Goal: Task Accomplishment & Management: Use online tool/utility

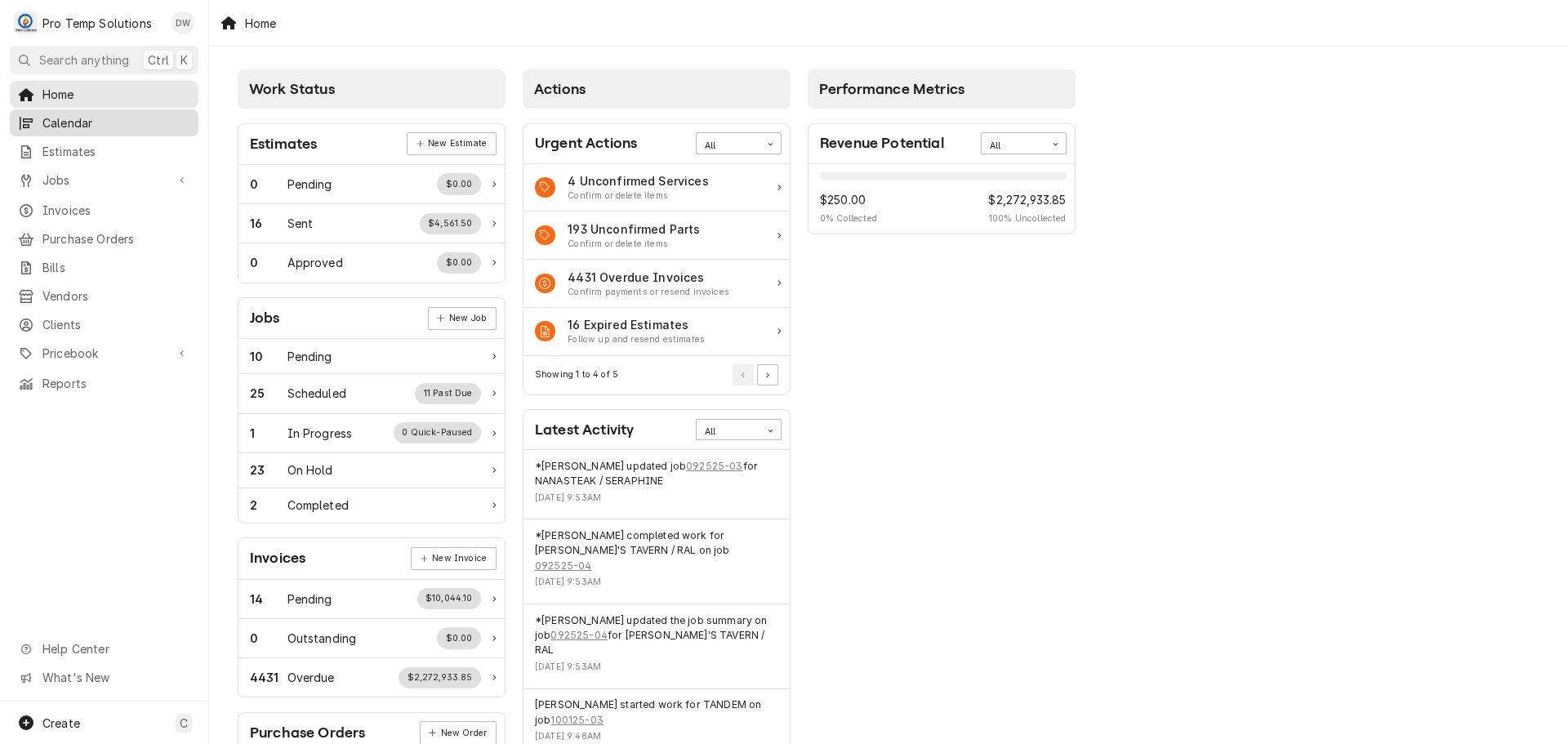
click at [64, 122] on span "Calendar" at bounding box center [117, 123] width 148 height 17
click at [70, 176] on span "Jobs" at bounding box center [104, 180] width 124 height 17
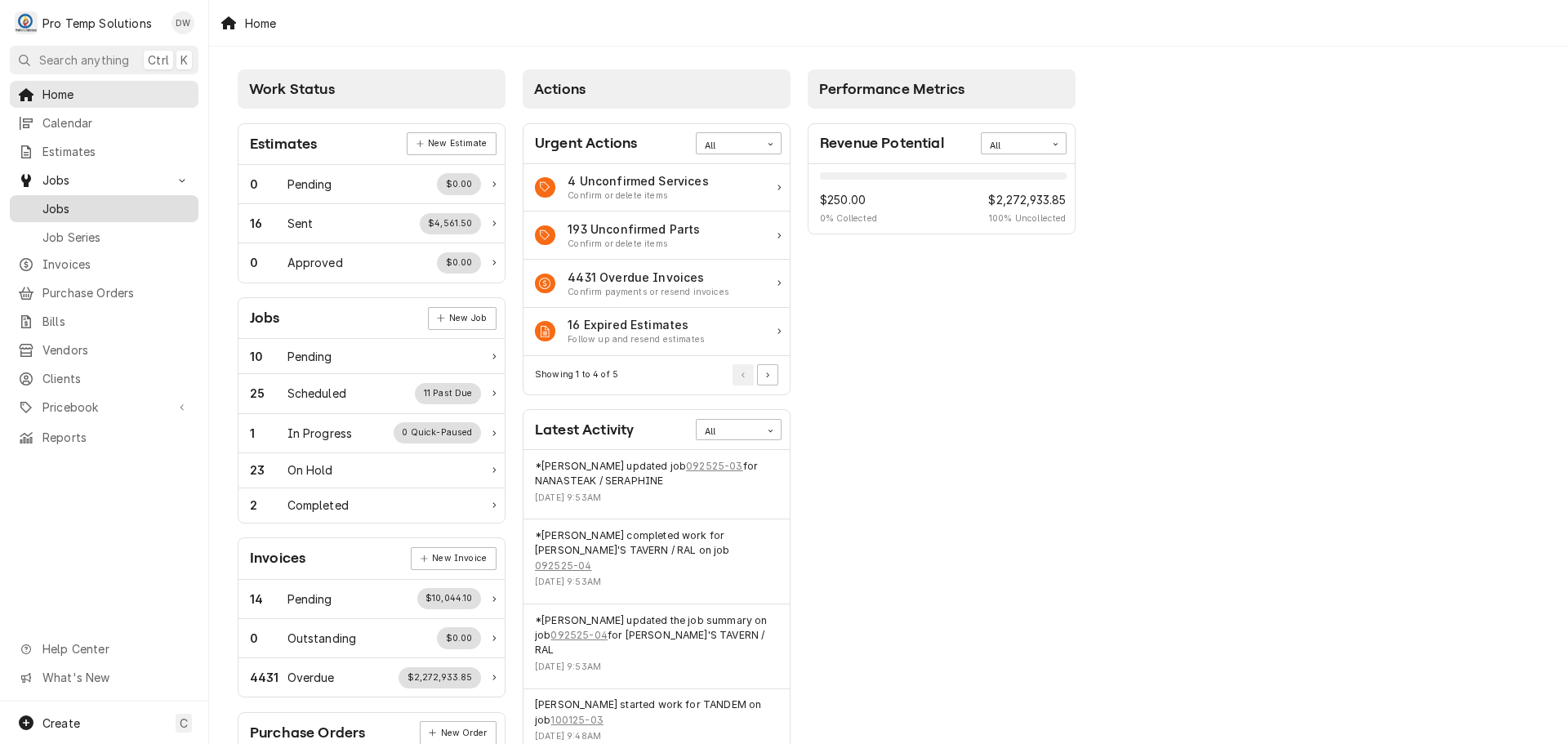
click at [65, 202] on span "Jobs" at bounding box center [117, 209] width 148 height 17
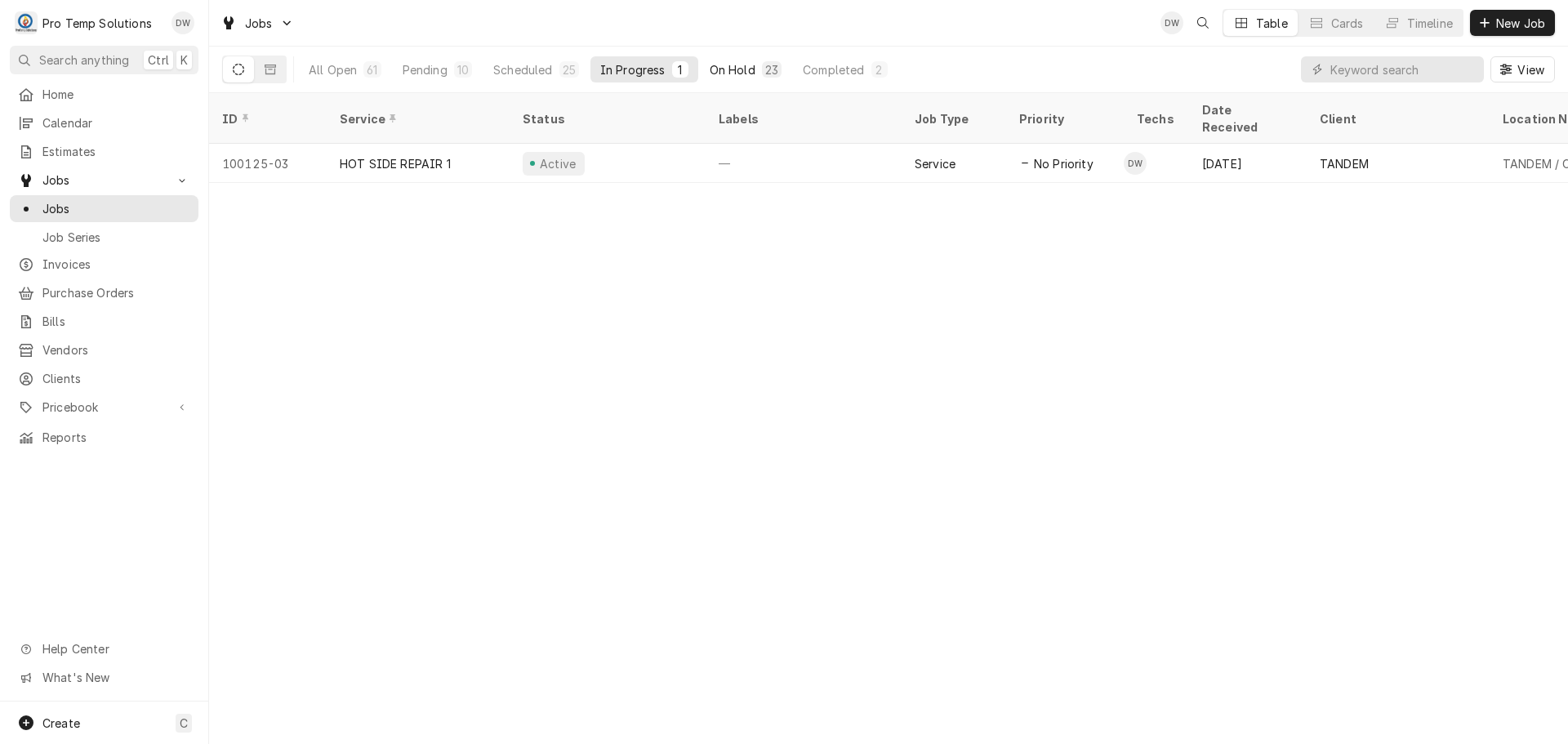
click at [740, 67] on div "On Hold" at bounding box center [732, 70] width 46 height 17
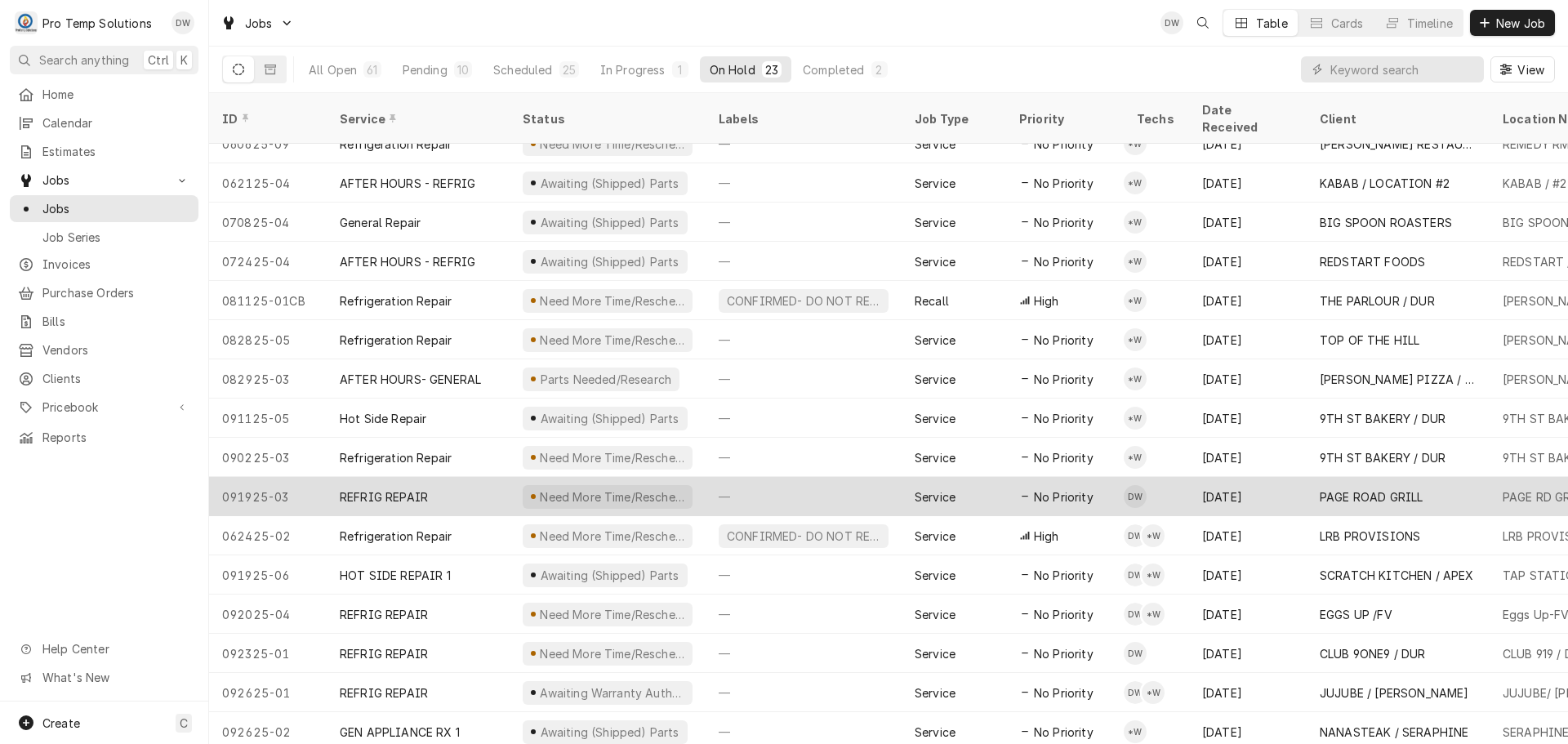
scroll to position [294, 0]
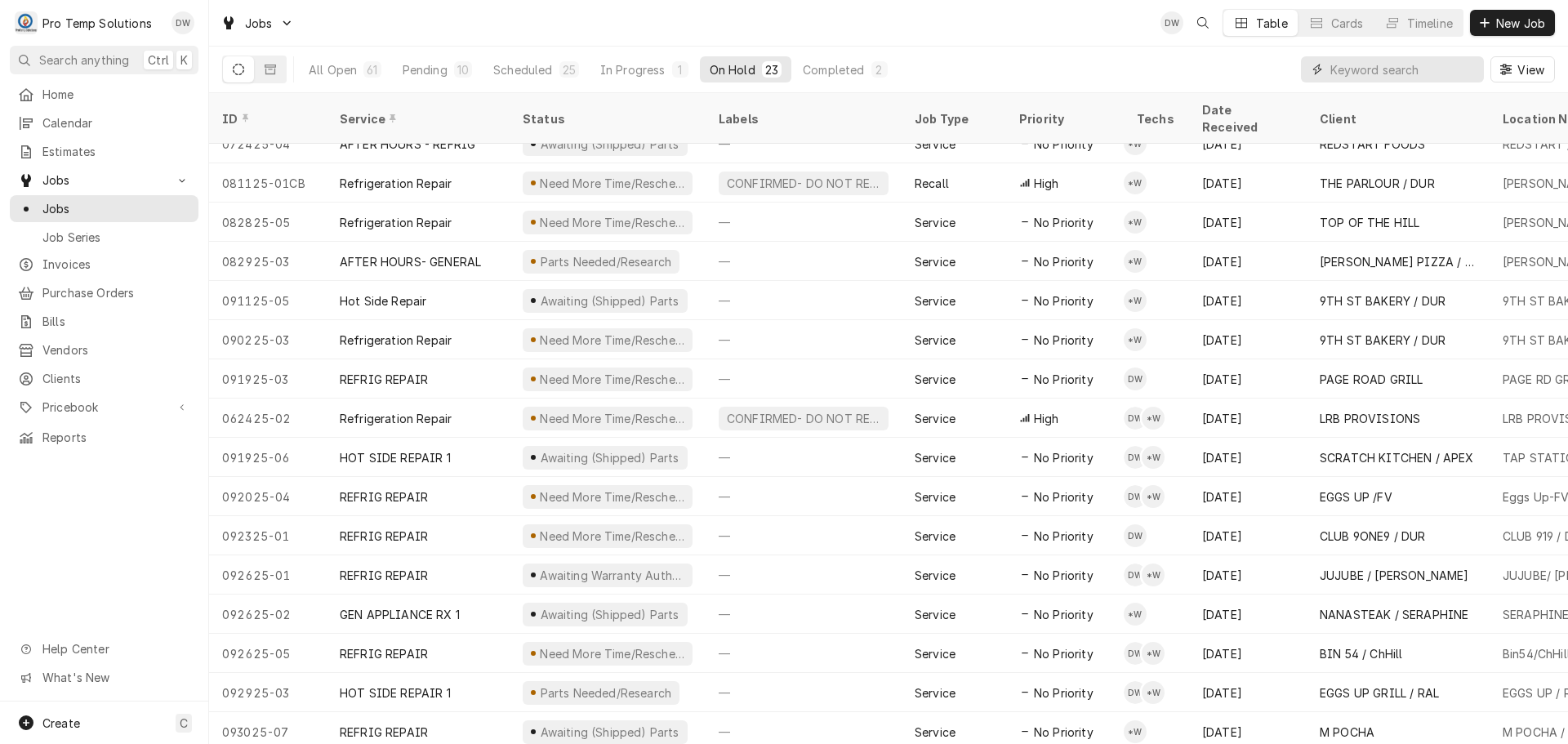
click at [1444, 62] on input "Dynamic Content Wrapper" at bounding box center [1403, 70] width 145 height 26
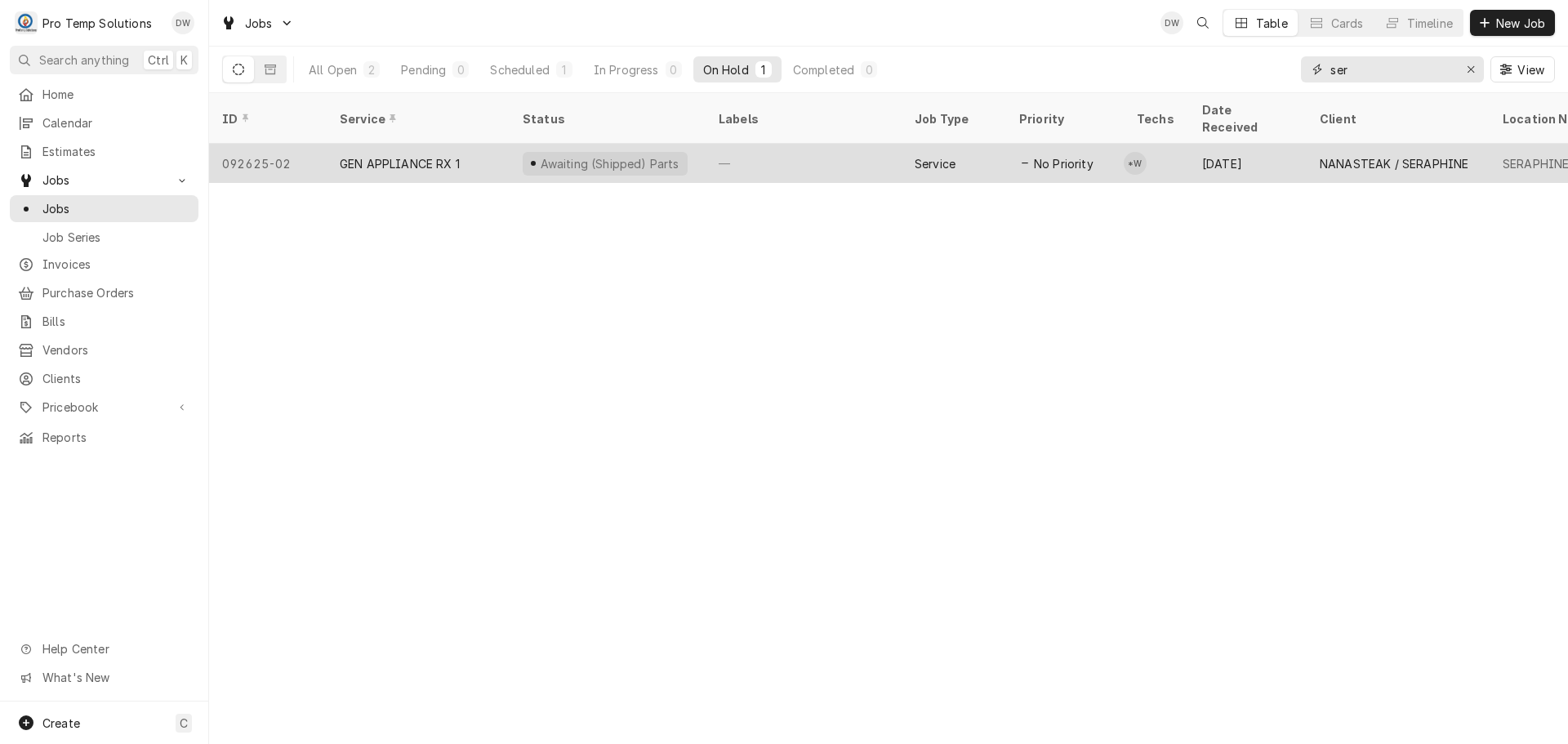
type input "ser"
click at [790, 144] on div "—" at bounding box center [803, 163] width 196 height 39
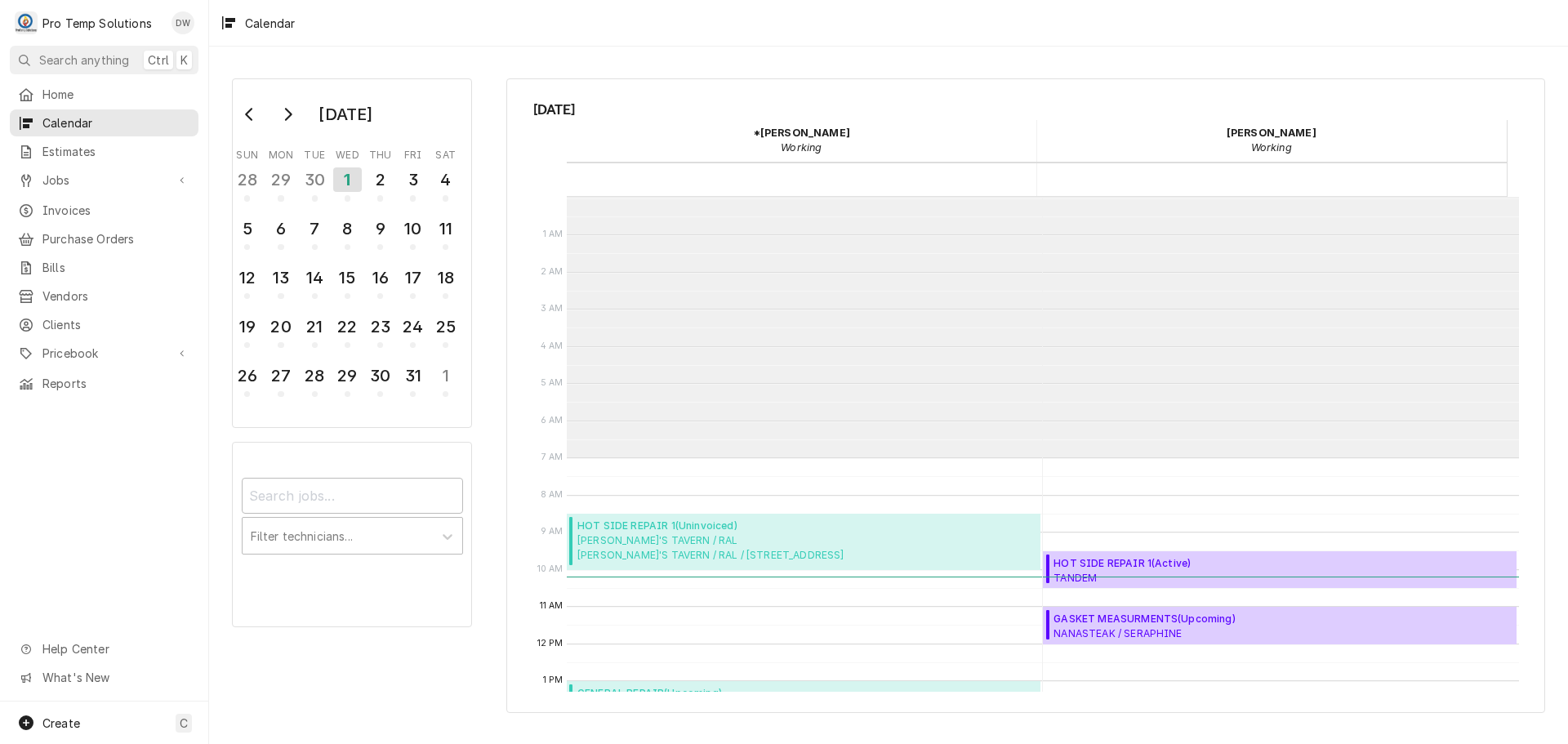
scroll to position [260, 0]
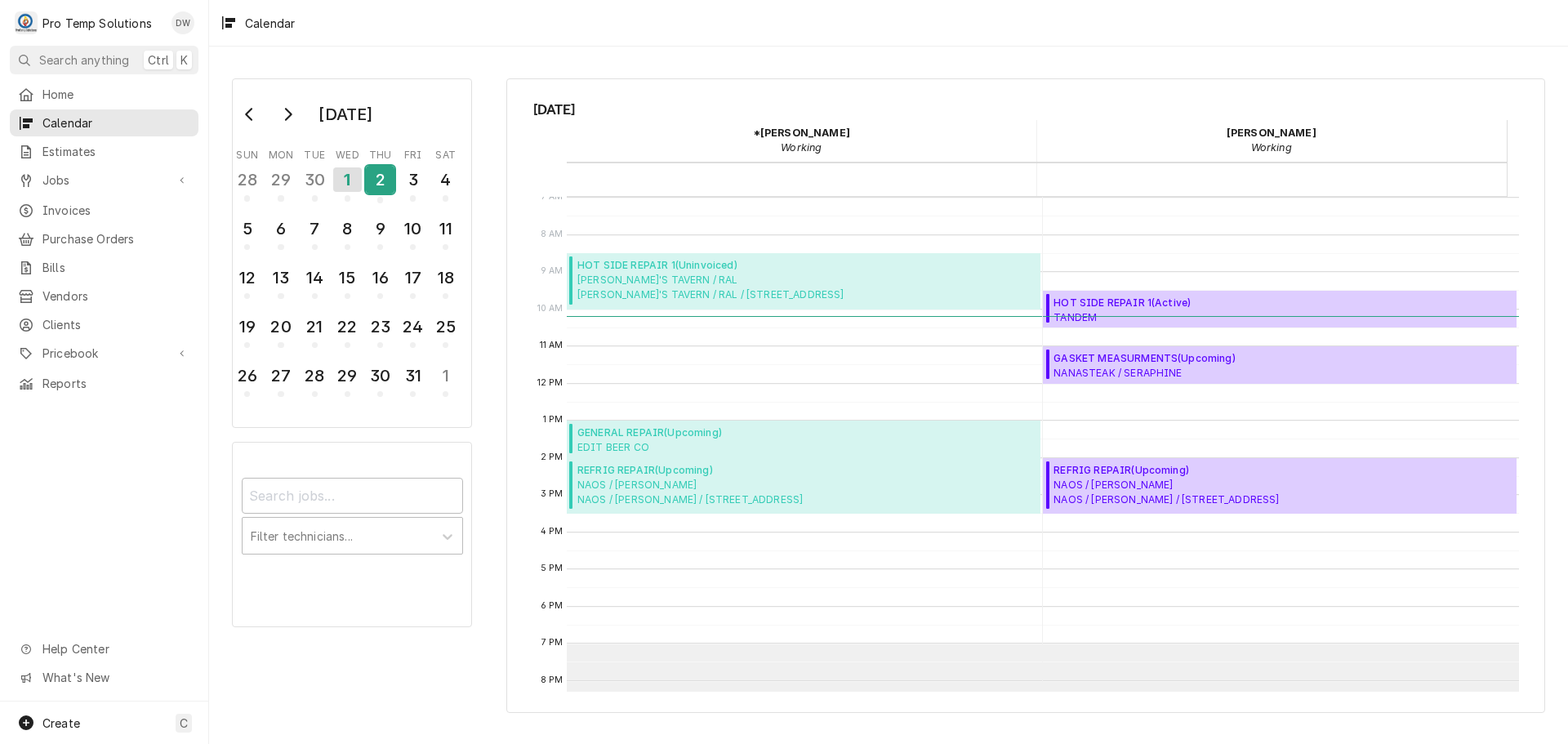
click at [379, 179] on div "2" at bounding box center [379, 179] width 29 height 28
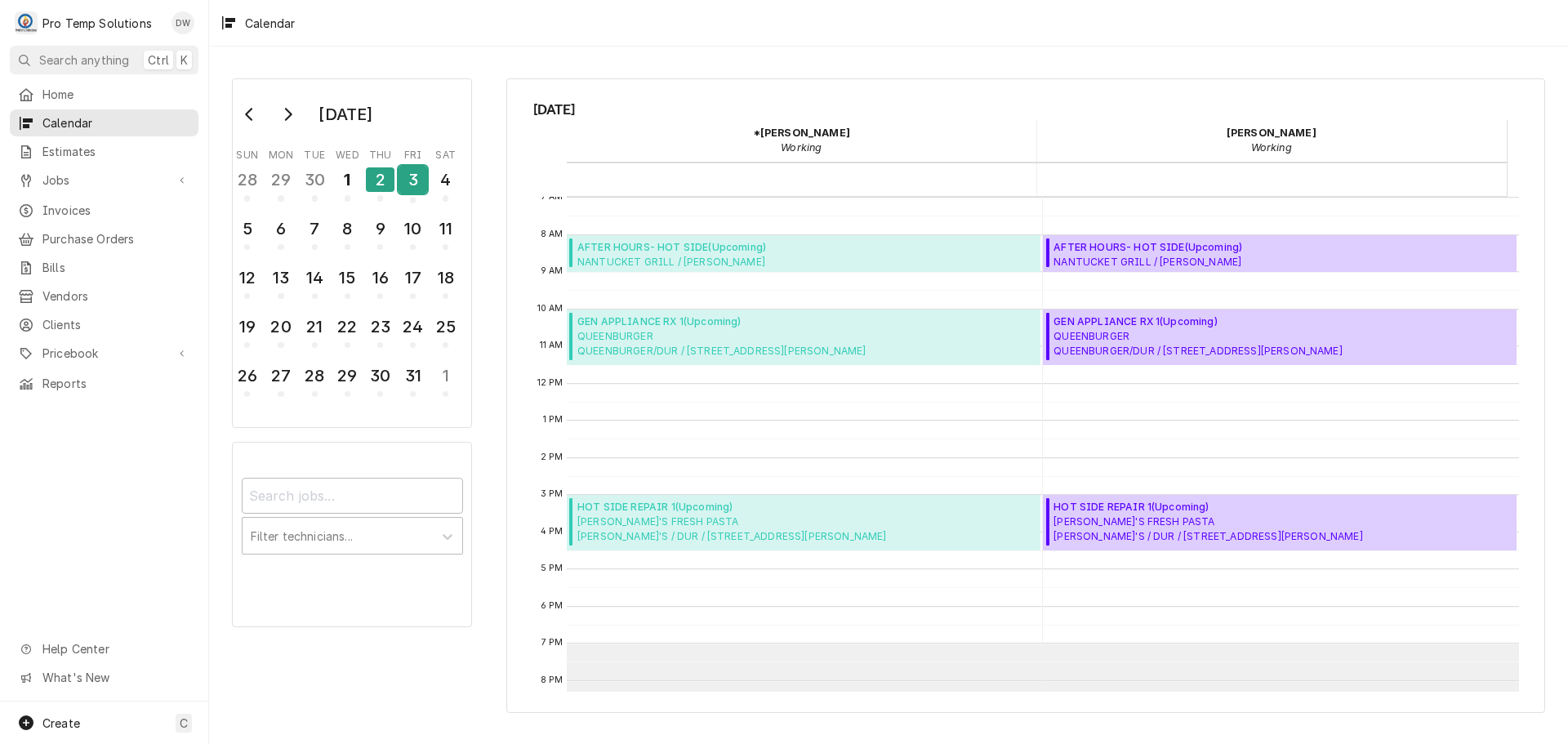
click at [412, 184] on div "3" at bounding box center [412, 179] width 29 height 28
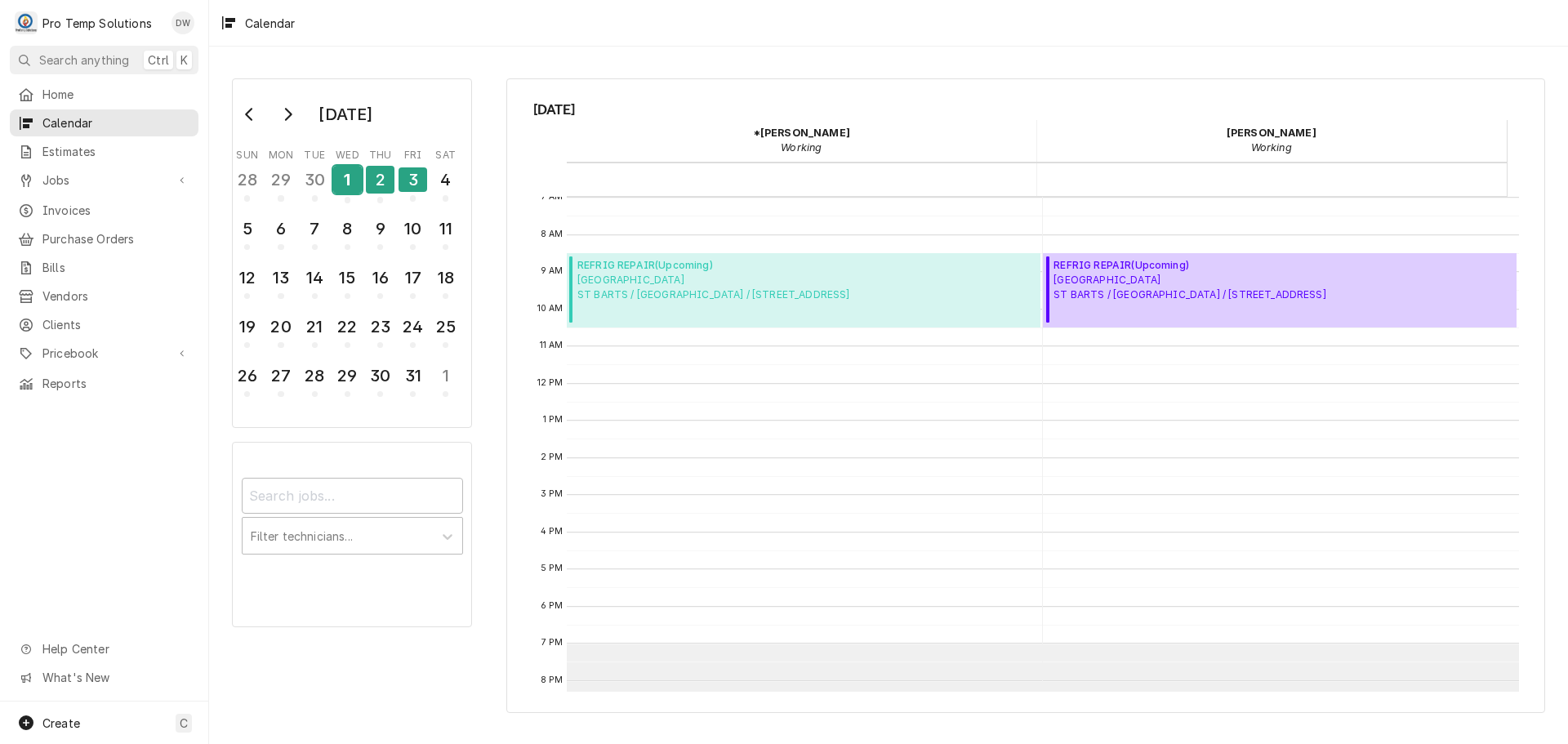
click at [343, 179] on div "1" at bounding box center [347, 179] width 29 height 28
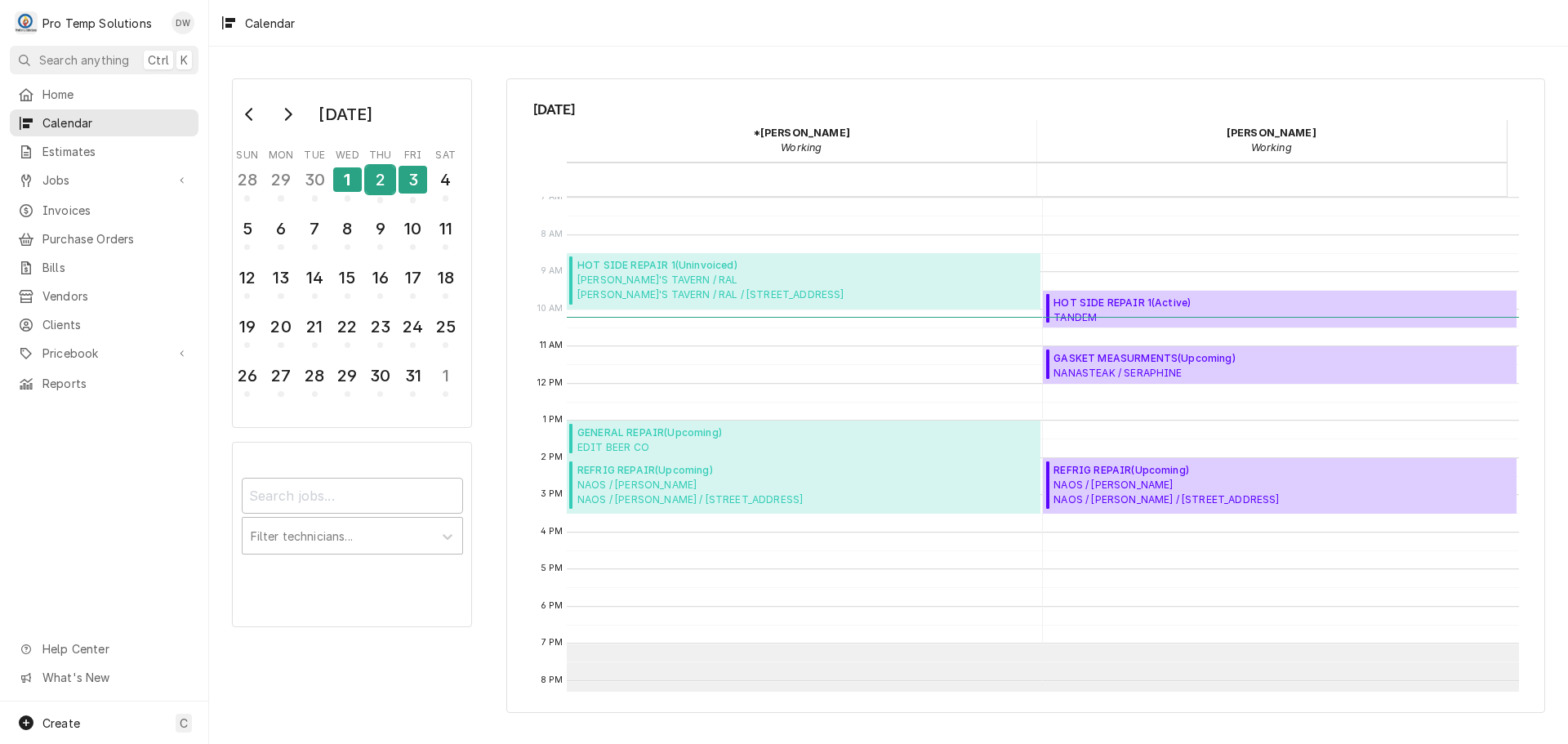
click at [385, 178] on div "2" at bounding box center [379, 179] width 29 height 28
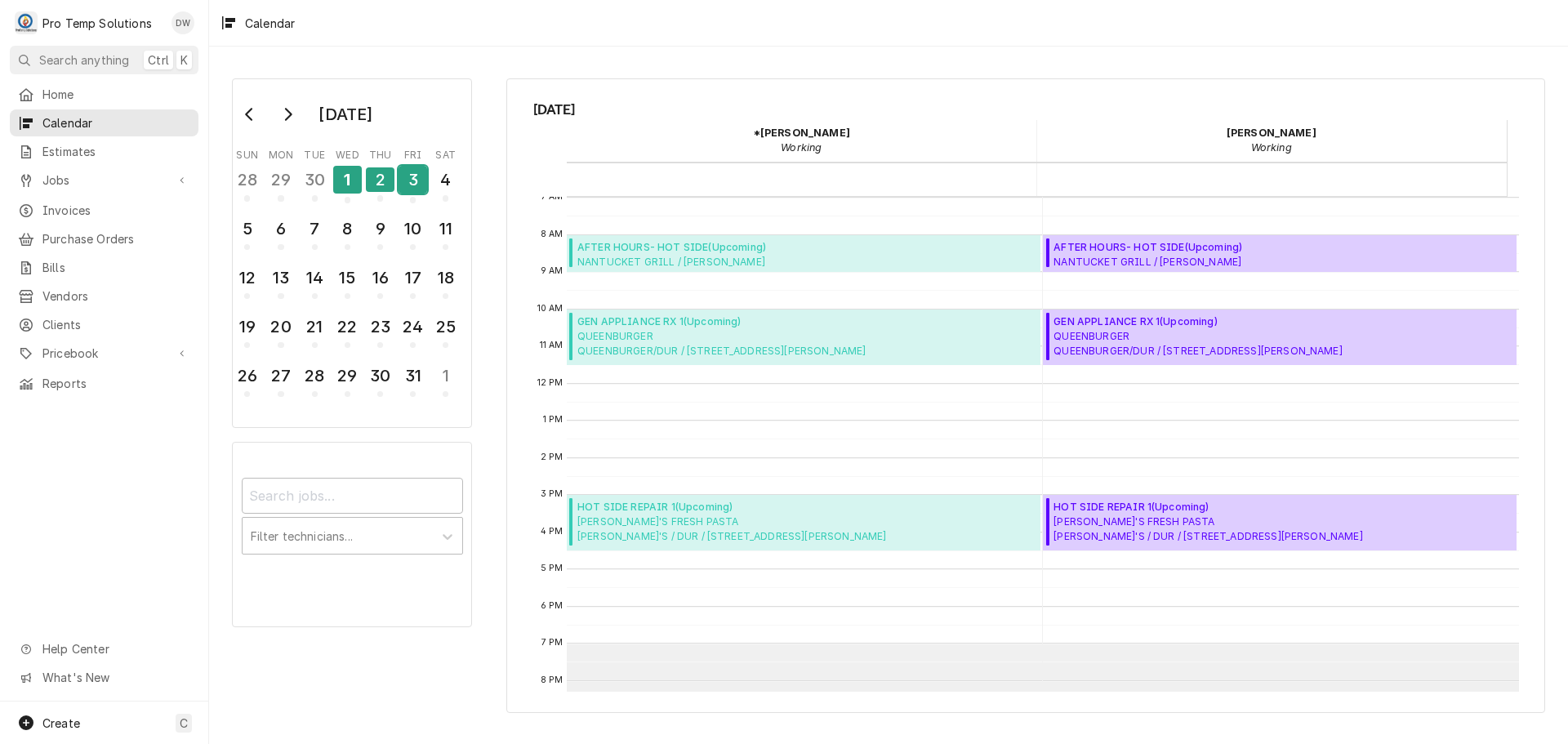
click at [405, 179] on div "3" at bounding box center [412, 179] width 29 height 28
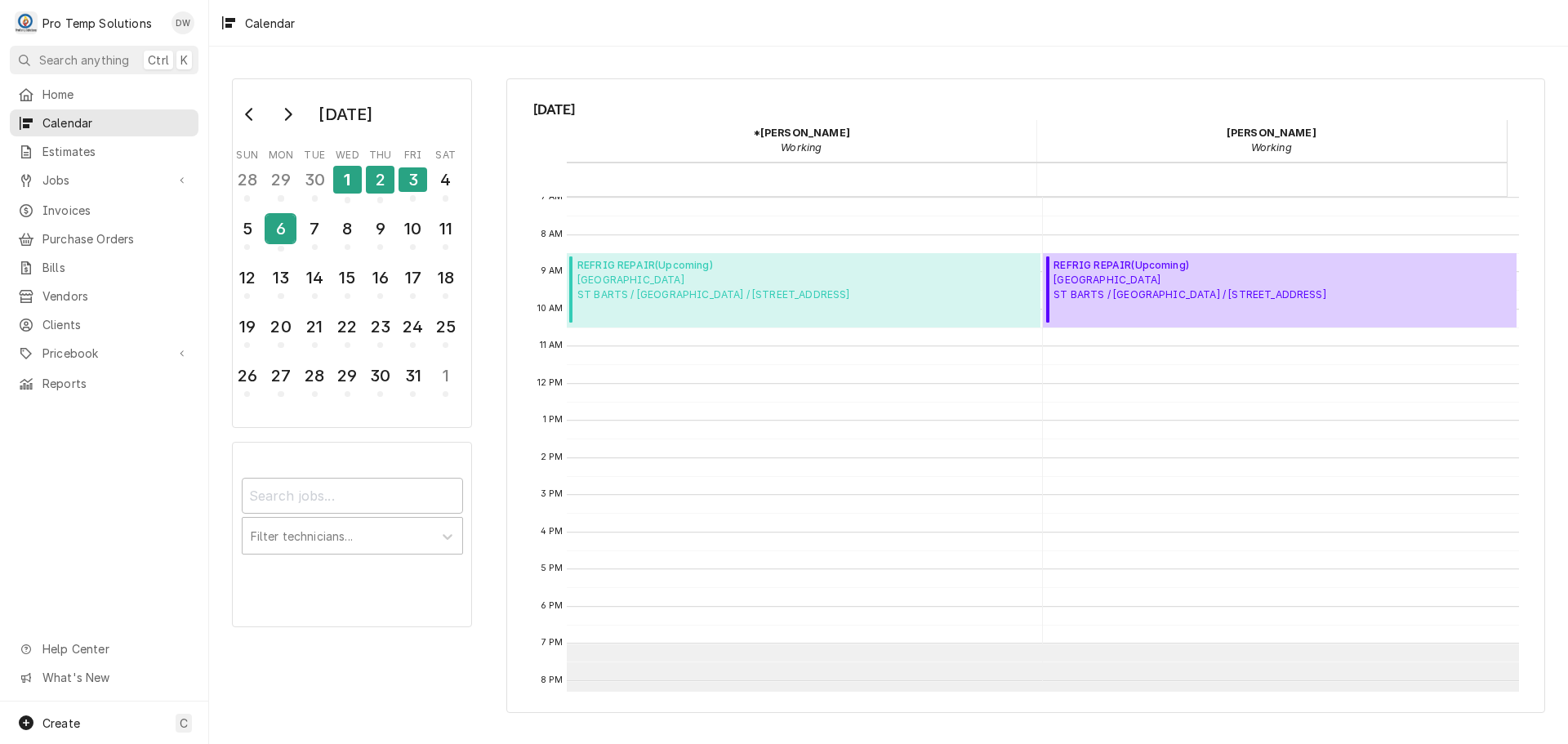
click at [274, 232] on div "6" at bounding box center [280, 229] width 29 height 28
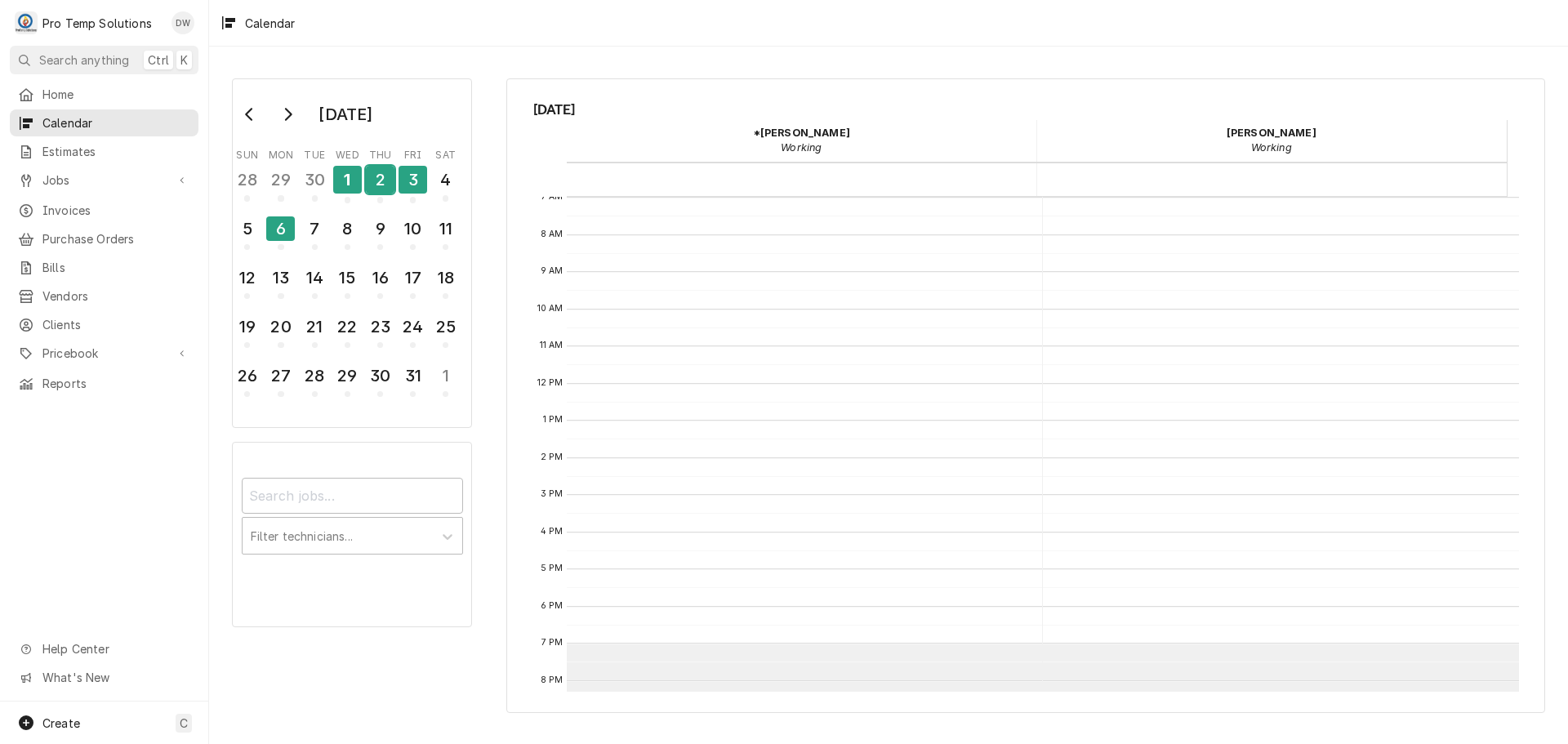
click at [382, 183] on div "2" at bounding box center [379, 179] width 29 height 28
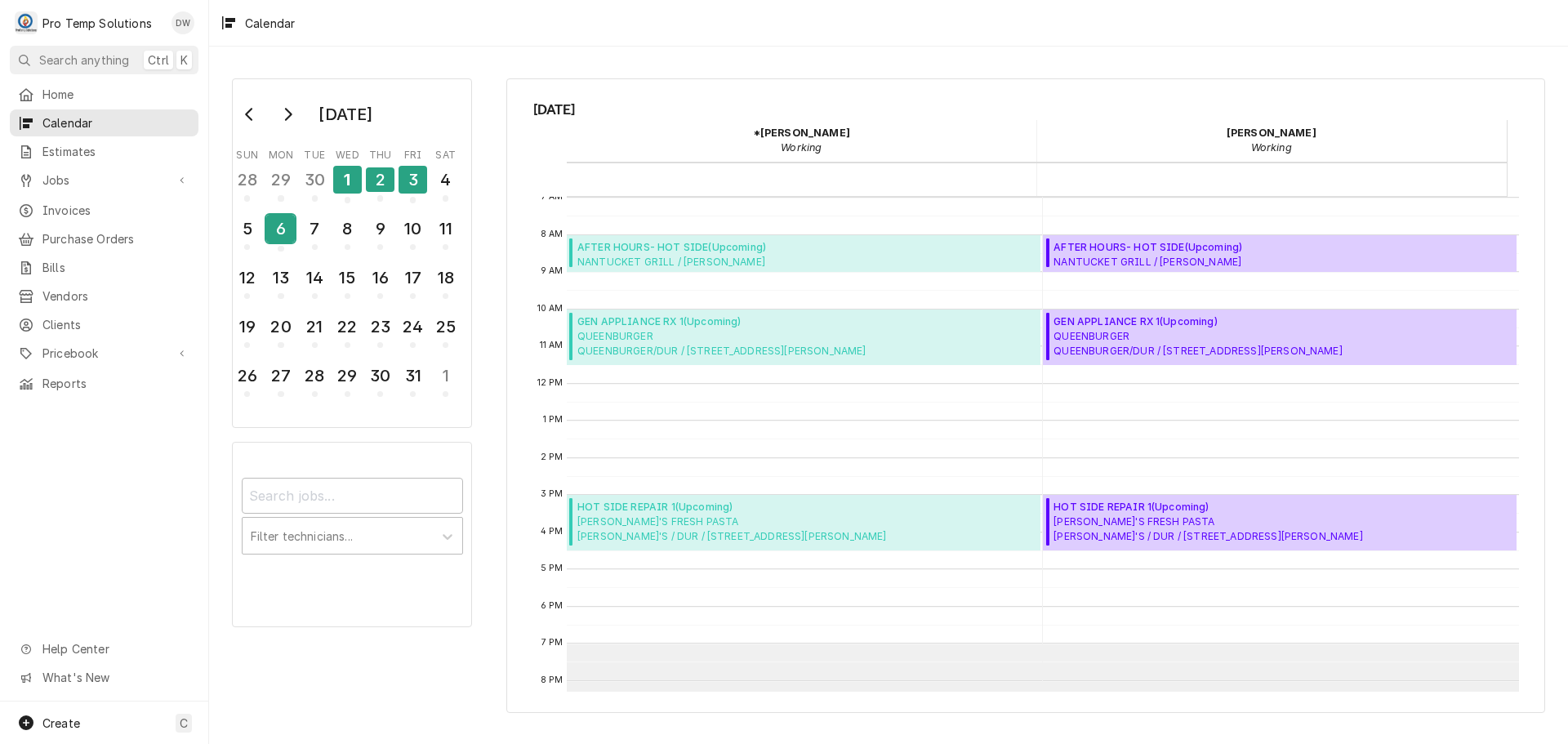
click at [278, 237] on div "6" at bounding box center [280, 229] width 29 height 28
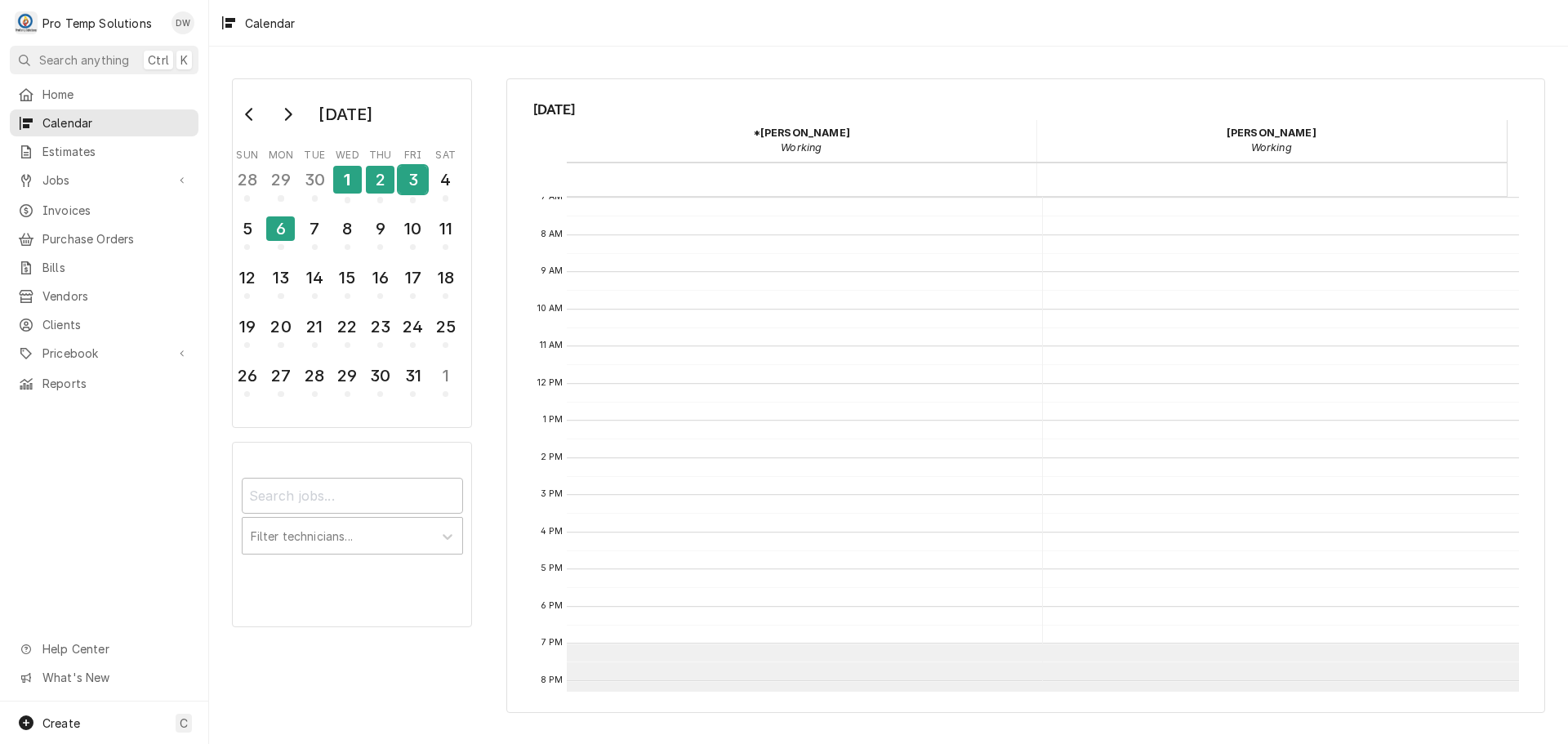
click at [415, 186] on div "3" at bounding box center [412, 179] width 29 height 28
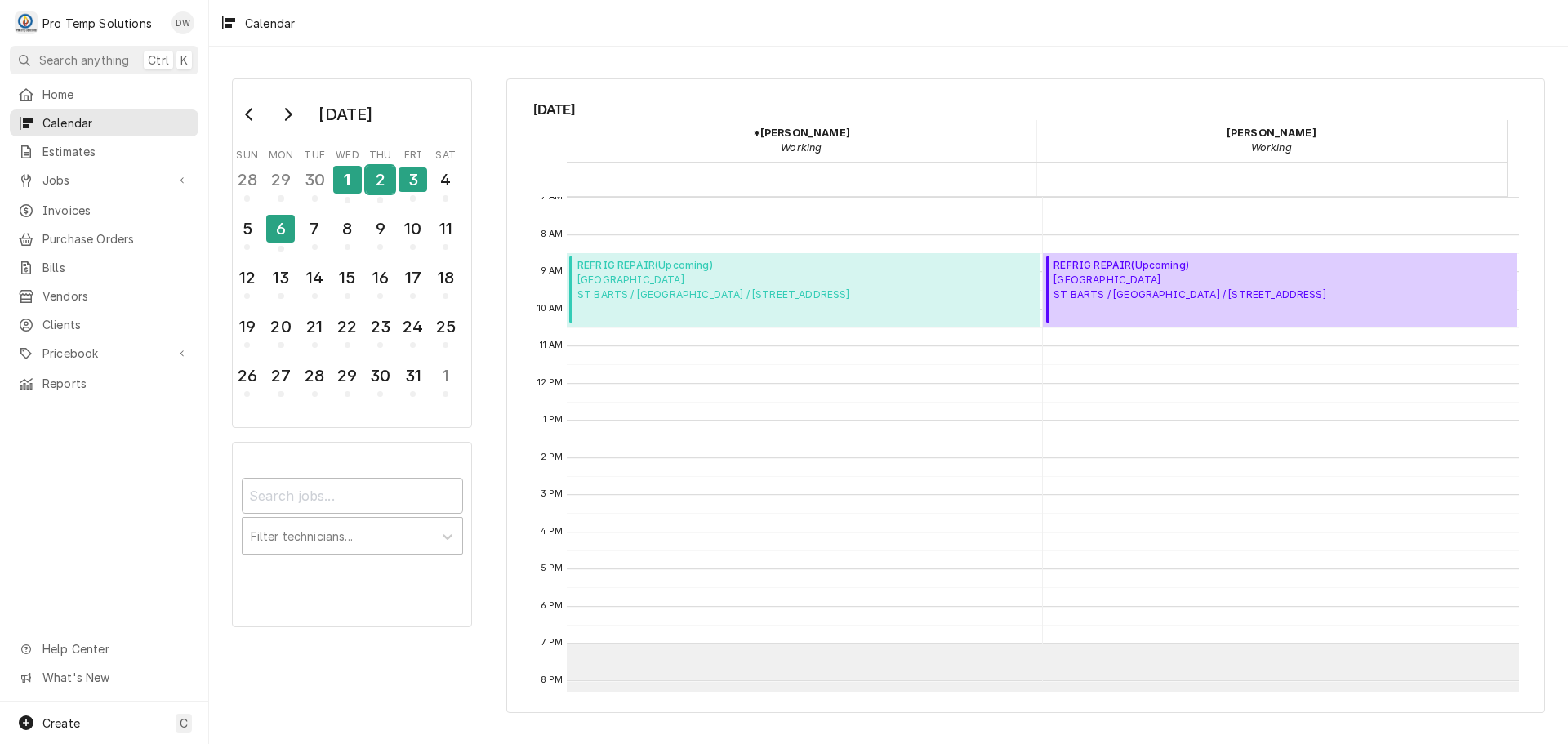
click at [371, 173] on div "2" at bounding box center [379, 179] width 29 height 28
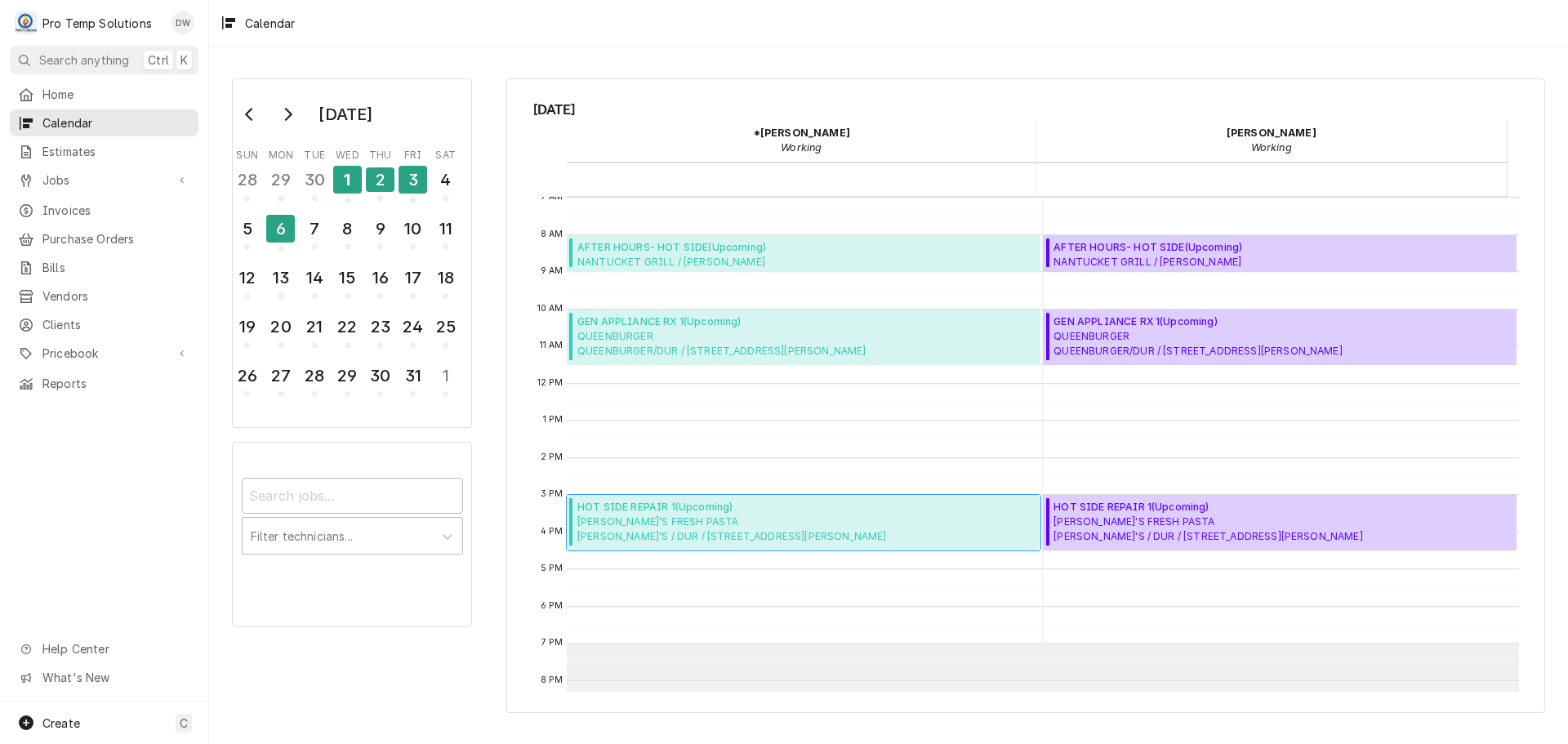
click at [695, 524] on span "[PERSON_NAME]'S FRESH PASTA MELINA'S / DUR / [STREET_ADDRESS][PERSON_NAME]" at bounding box center [731, 529] width 309 height 30
click at [345, 179] on div "1" at bounding box center [347, 179] width 29 height 28
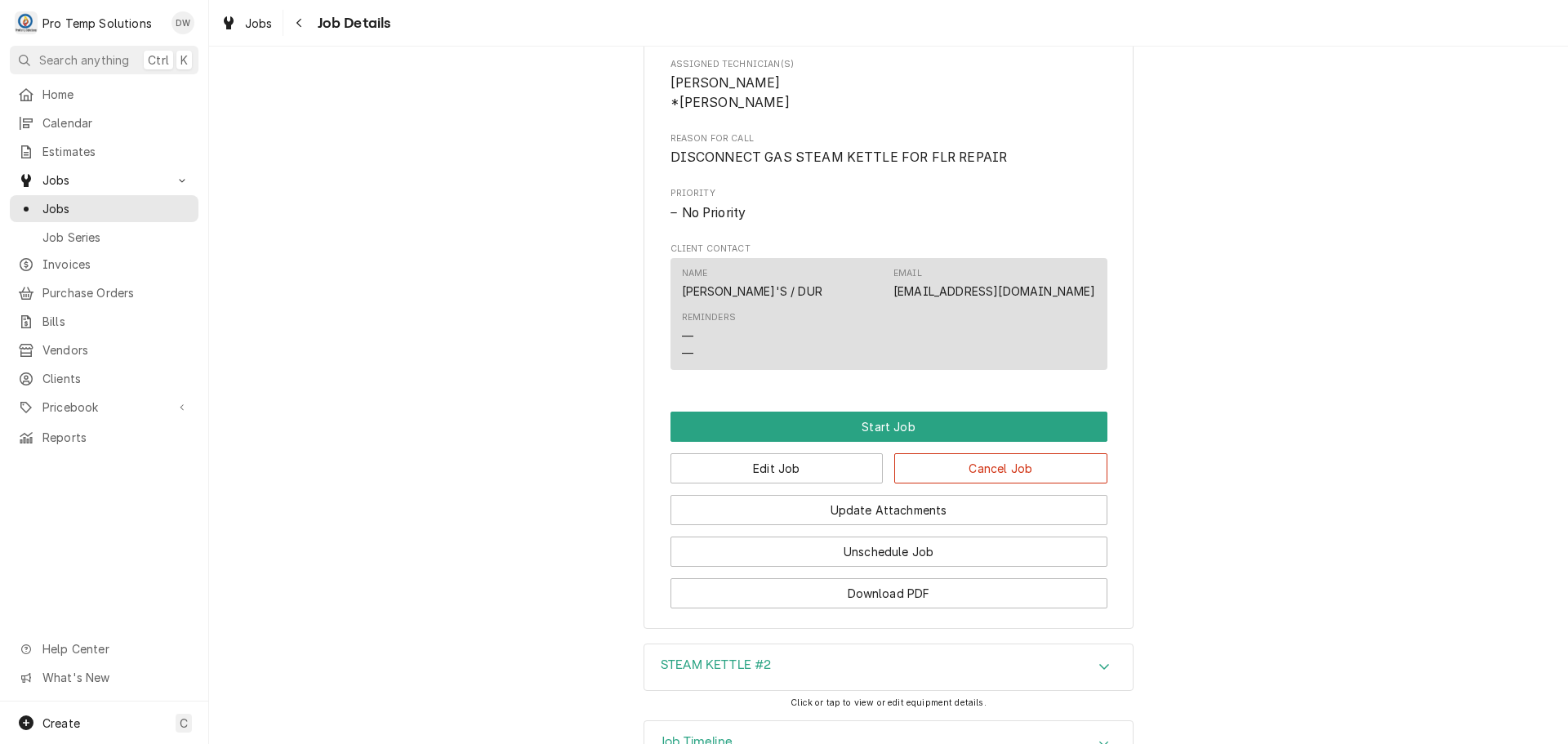
scroll to position [828, 0]
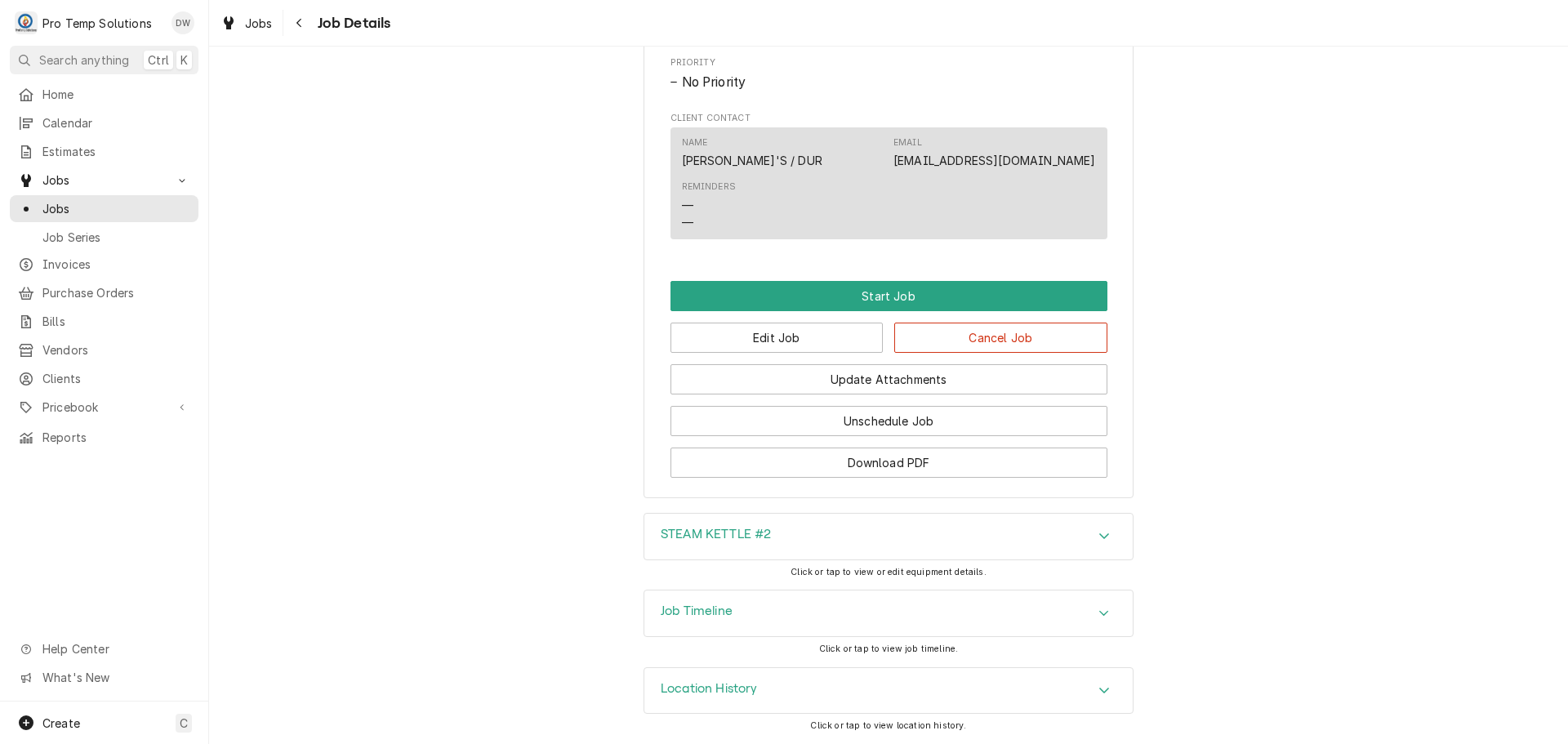
click at [1098, 607] on icon "Accordion Header" at bounding box center [1103, 613] width 11 height 13
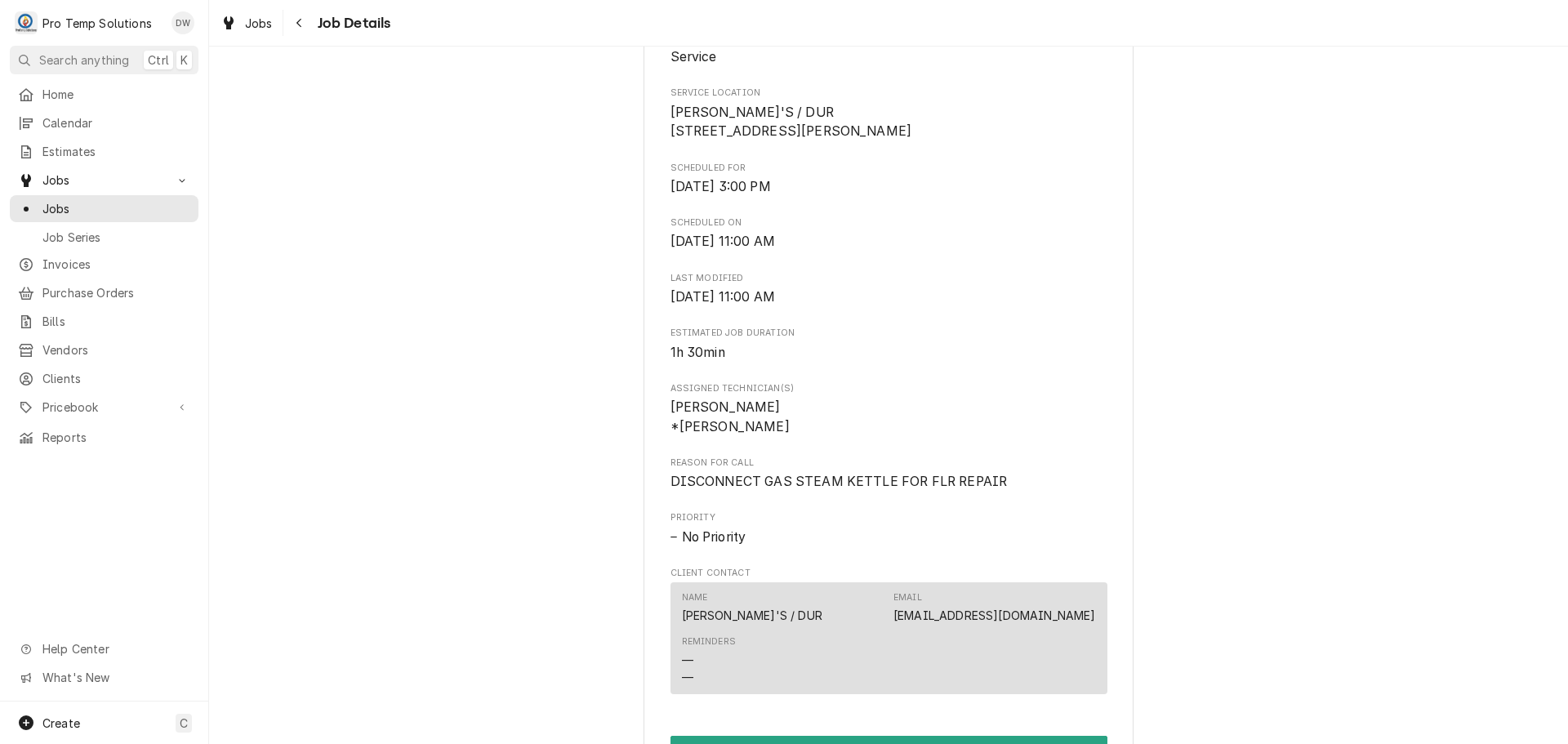
scroll to position [490, 0]
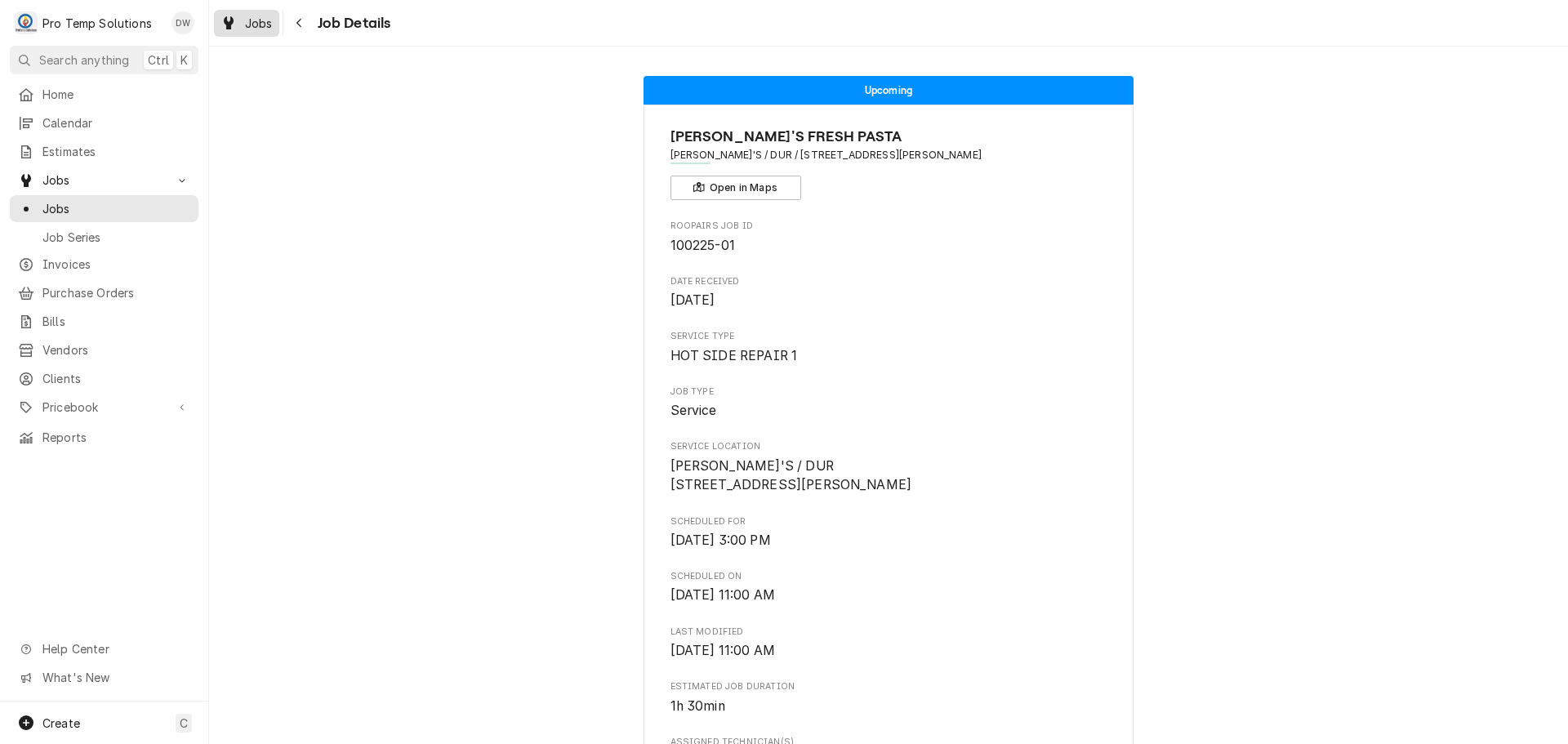
click at [254, 26] on span "Jobs" at bounding box center [259, 23] width 28 height 17
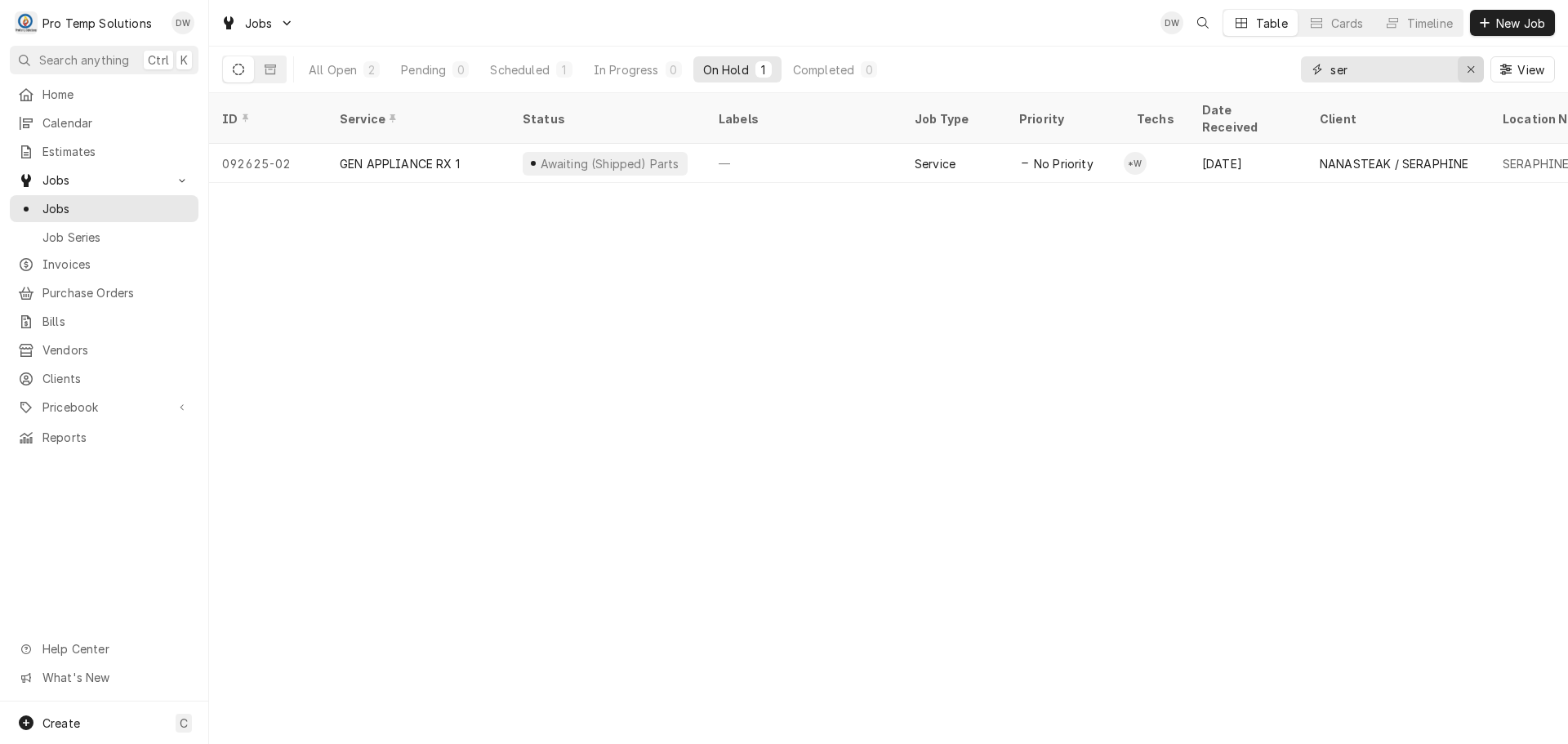
click at [1467, 70] on icon "Erase input" at bounding box center [1471, 69] width 9 height 11
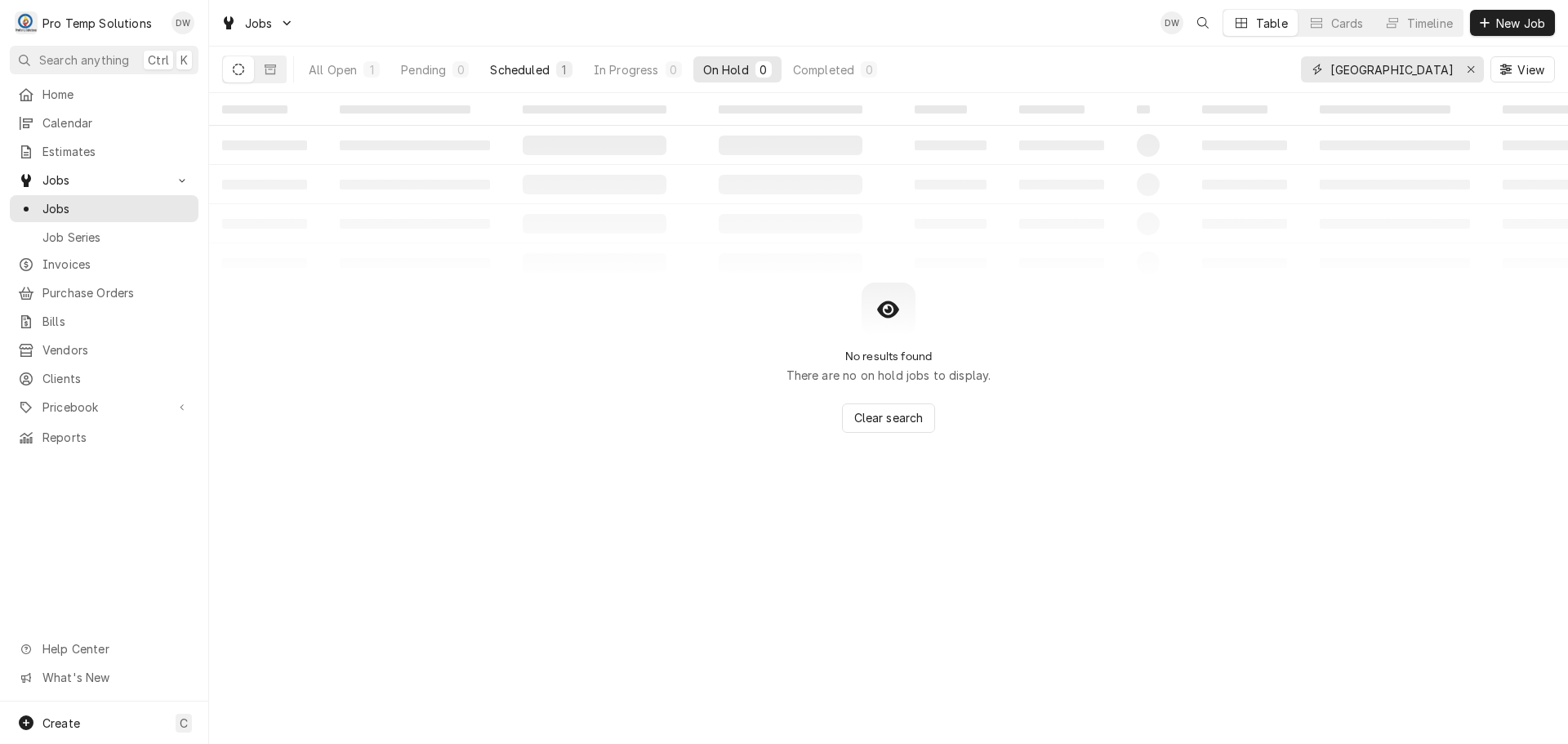
type input "[GEOGRAPHIC_DATA]"
click at [538, 62] on div "Scheduled" at bounding box center [519, 70] width 59 height 17
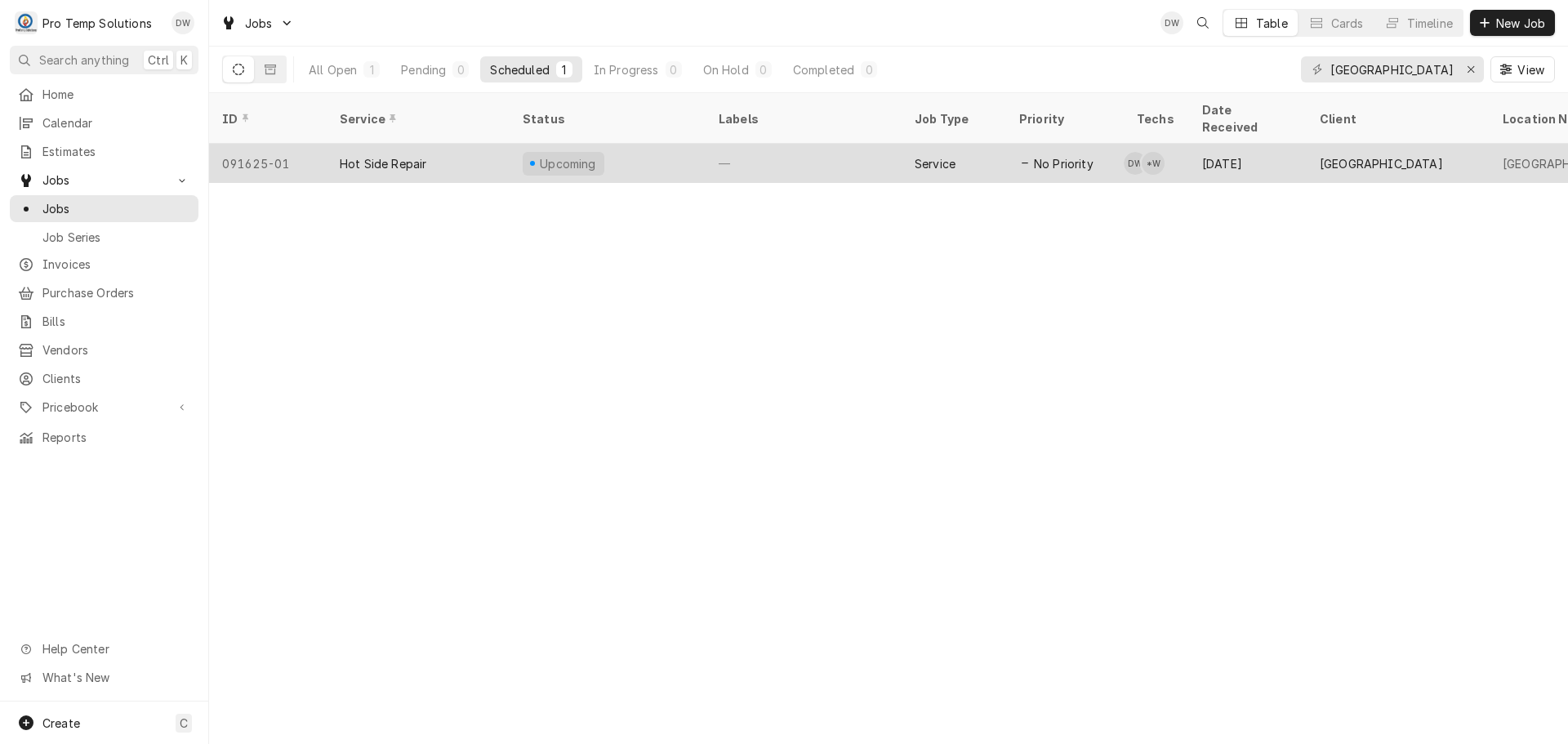
click at [821, 144] on div "—" at bounding box center [803, 163] width 196 height 39
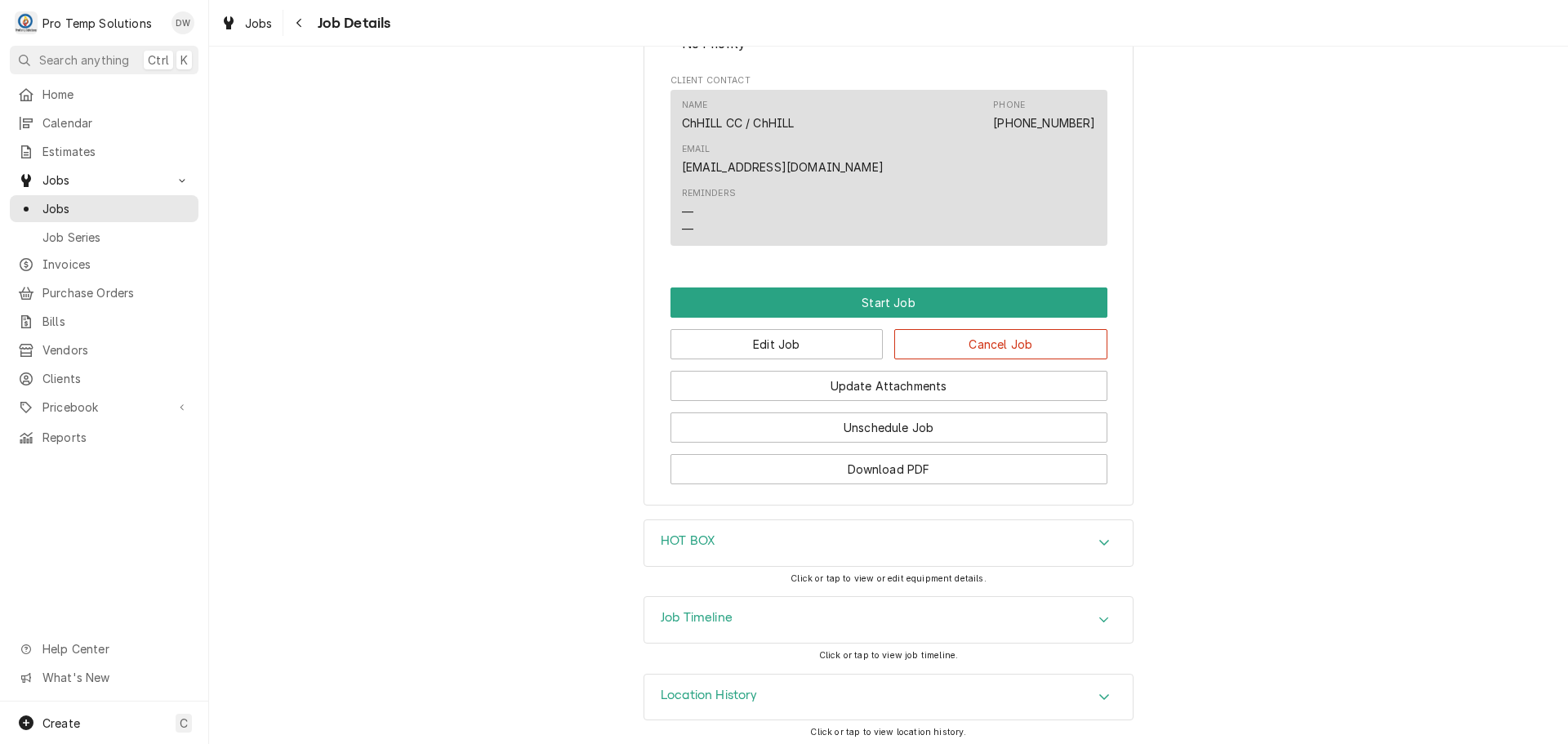
scroll to position [1013, 0]
click at [1096, 609] on div "Accordion Header" at bounding box center [1104, 619] width 24 height 20
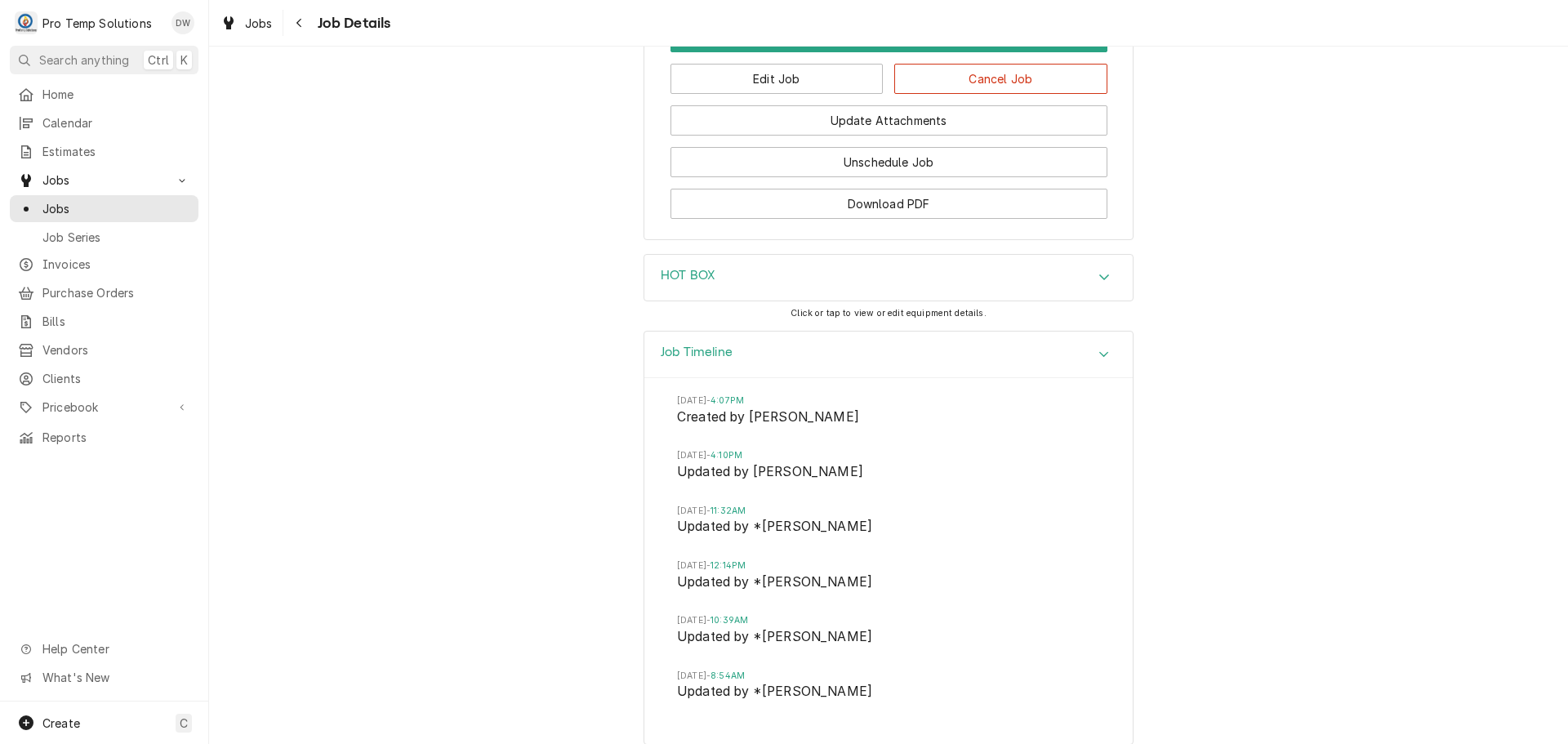
scroll to position [1366, 0]
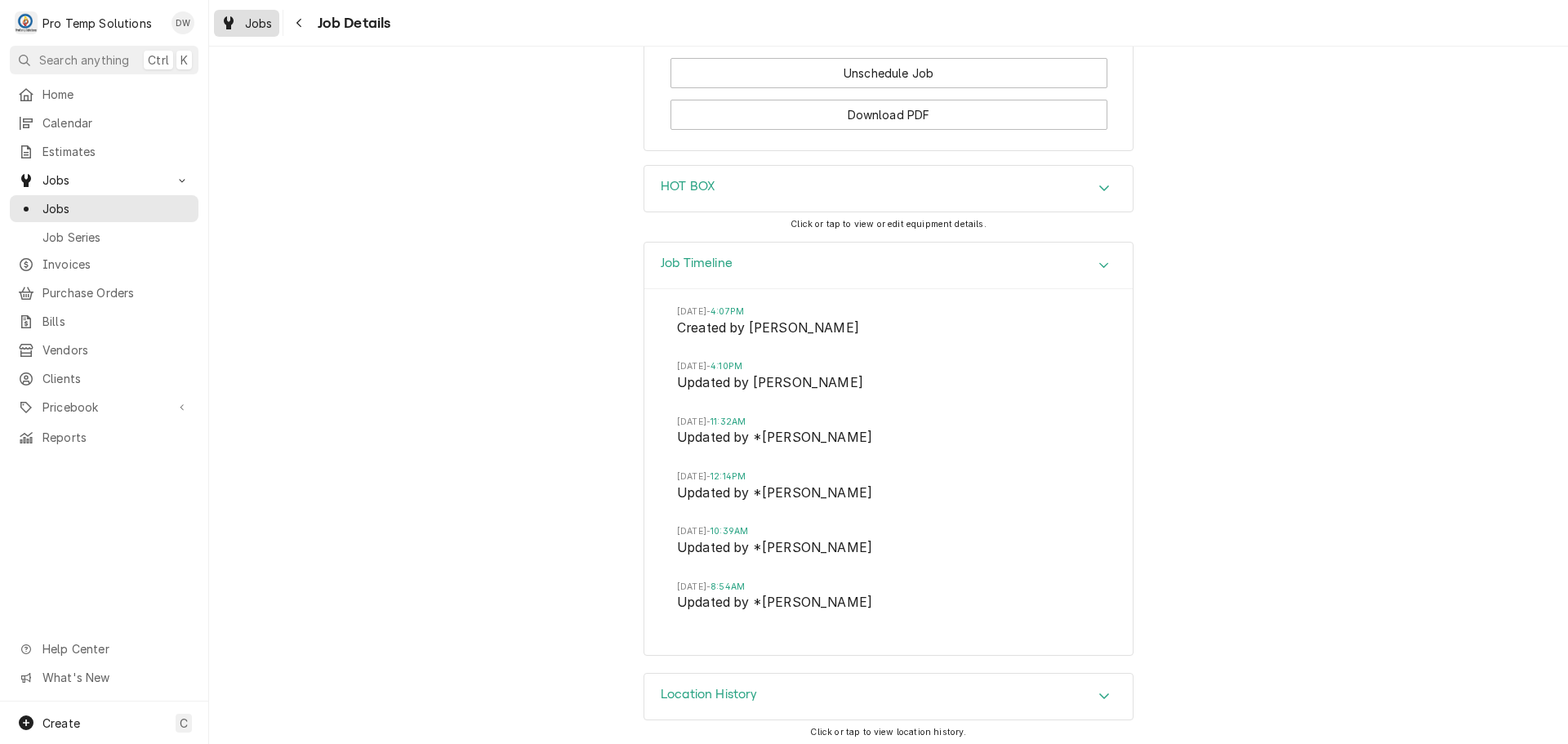
click at [247, 15] on span "Jobs" at bounding box center [259, 23] width 28 height 17
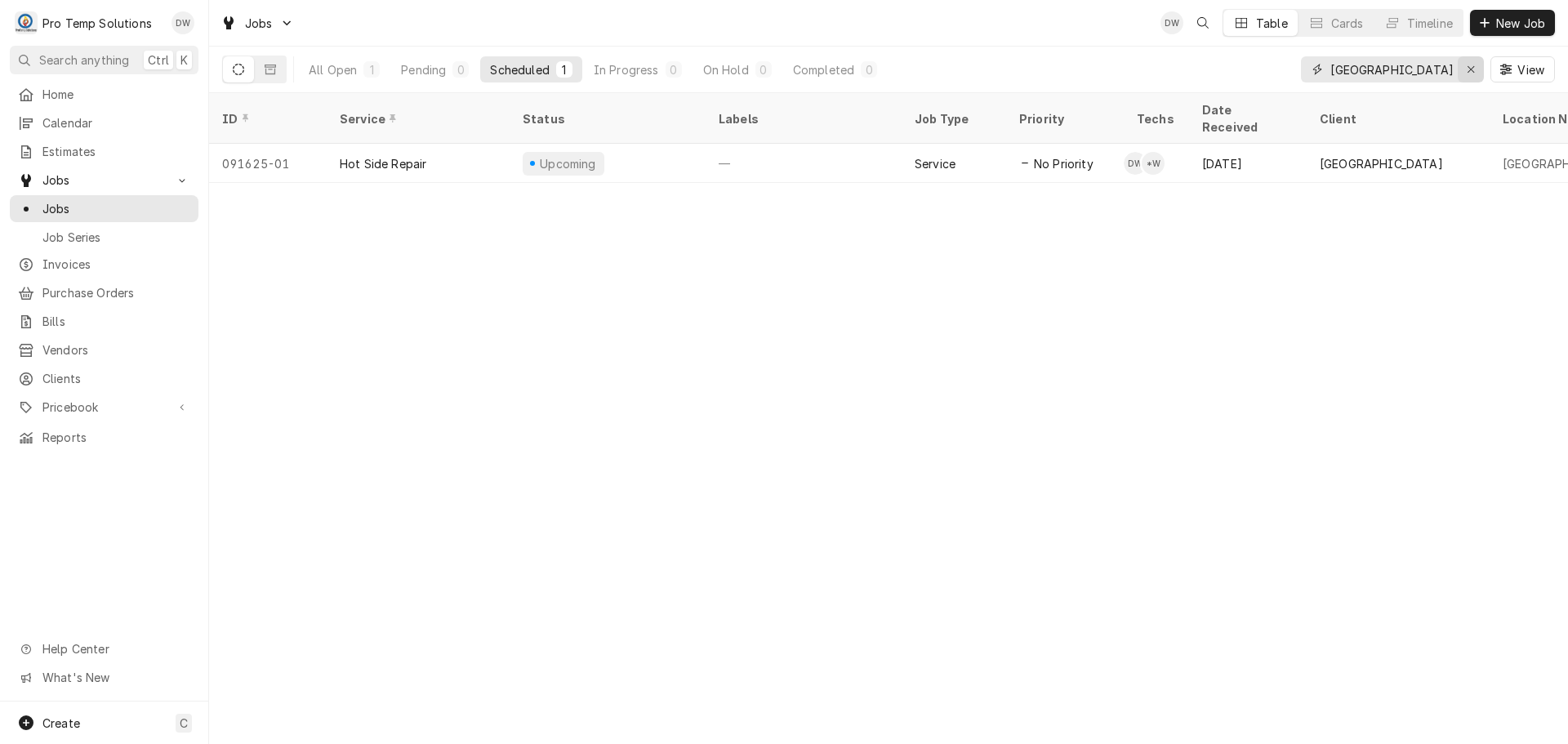
click at [1470, 70] on icon "Erase input" at bounding box center [1471, 69] width 9 height 11
